Goal: Task Accomplishment & Management: Manage account settings

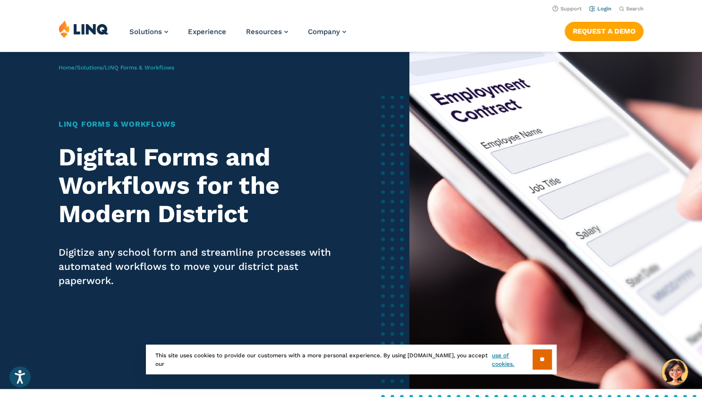
click at [602, 8] on link "Login" at bounding box center [600, 9] width 22 height 6
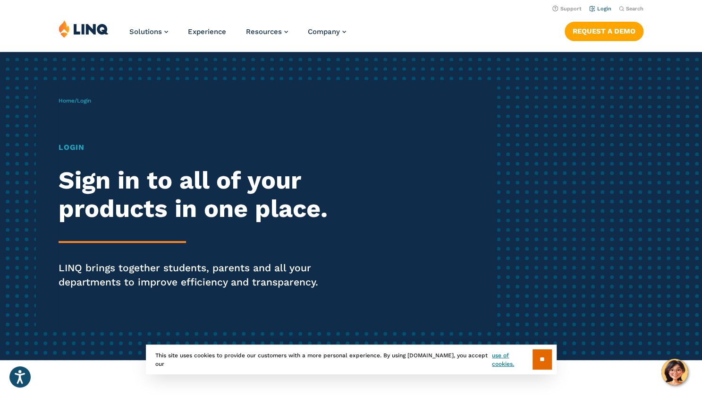
click at [604, 8] on link "Login" at bounding box center [600, 9] width 22 height 6
click at [168, 200] on h2 "Sign in to all of your products in one place." at bounding box center [194, 194] width 270 height 57
click at [548, 363] on input "**" at bounding box center [541, 359] width 19 height 20
